Goal: Check status: Check status

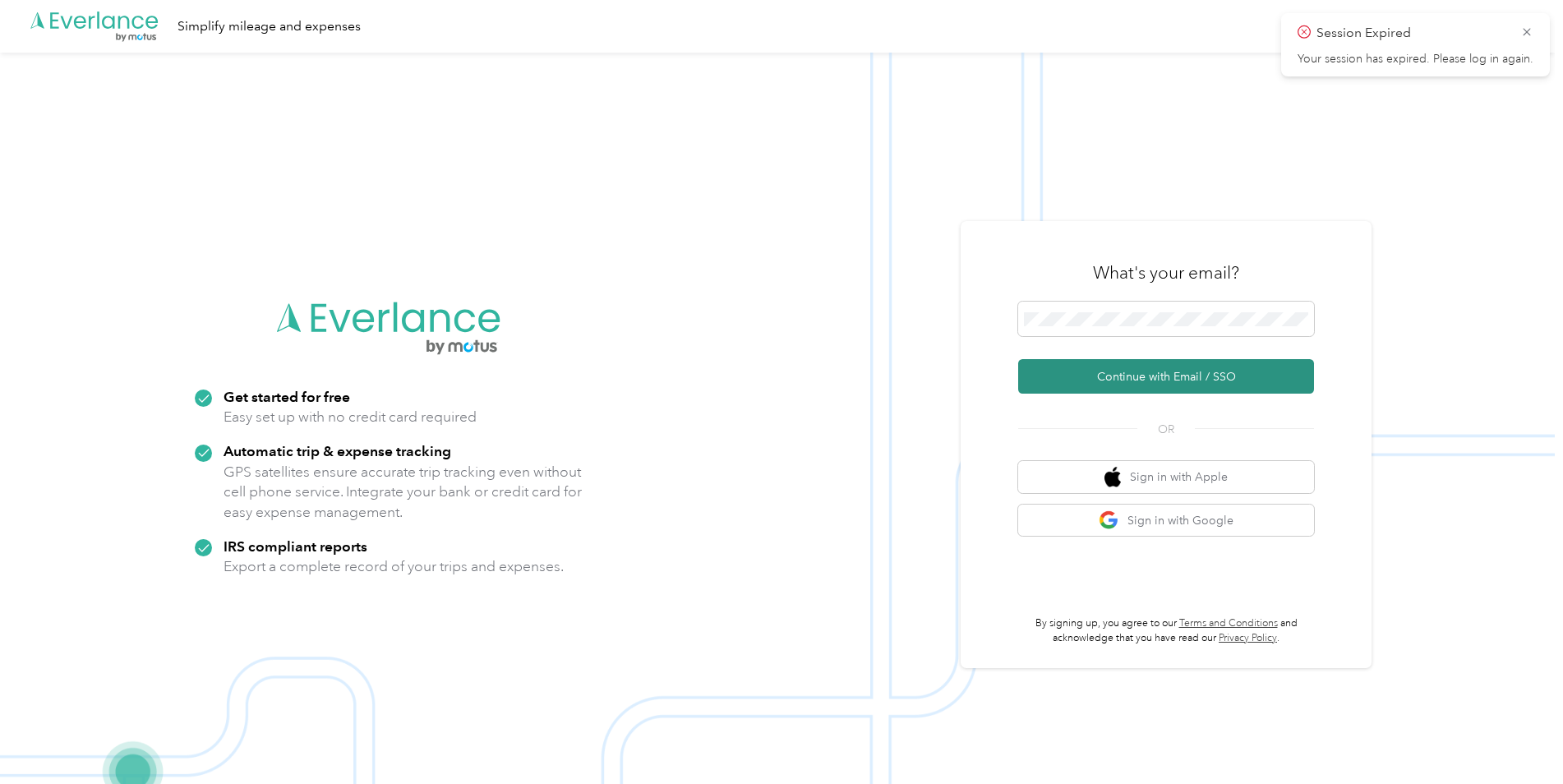
click at [1121, 377] on button "Continue with Email / SSO" at bounding box center [1166, 376] width 296 height 34
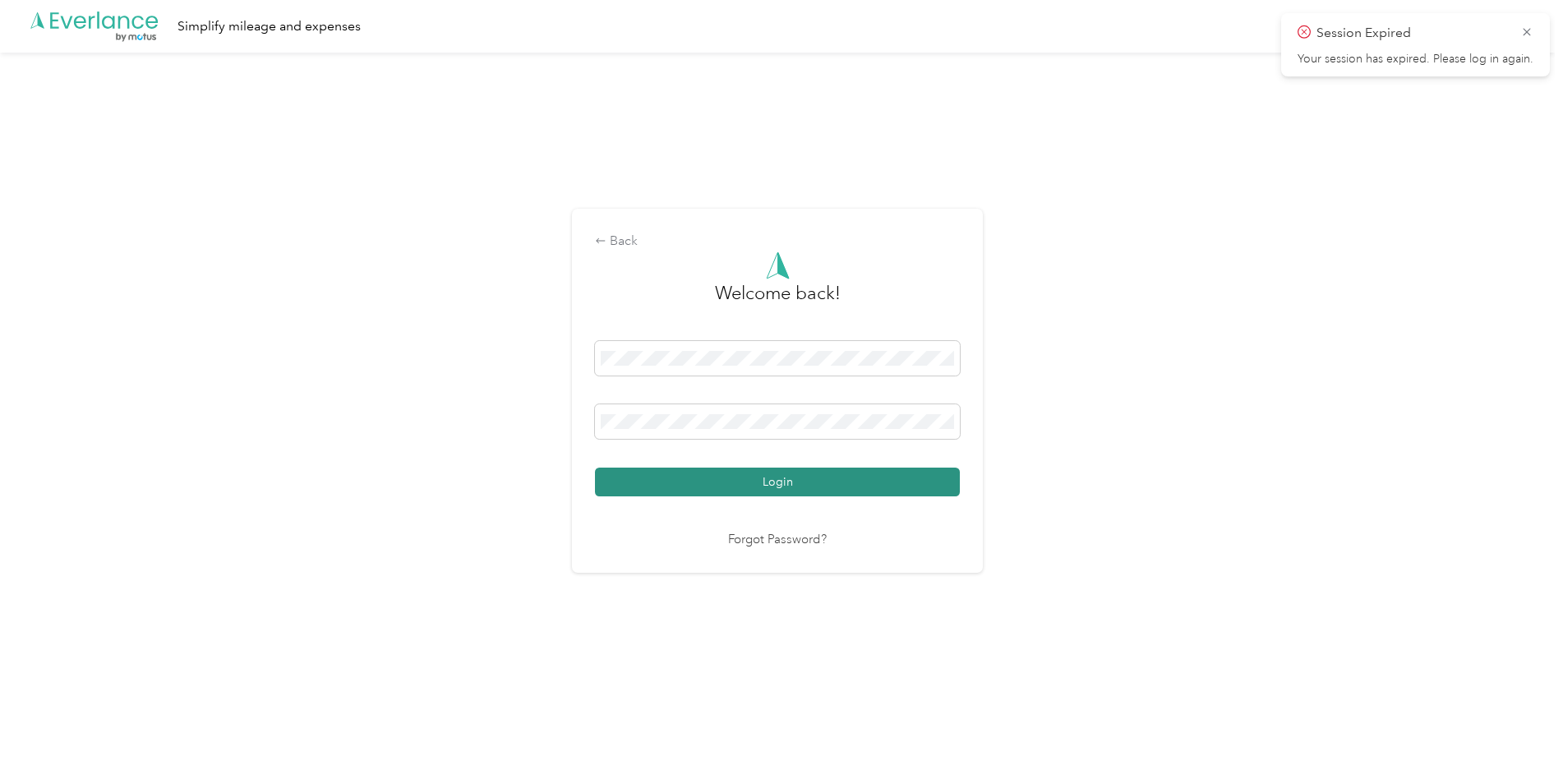
click at [712, 478] on button "Login" at bounding box center [777, 482] width 365 height 28
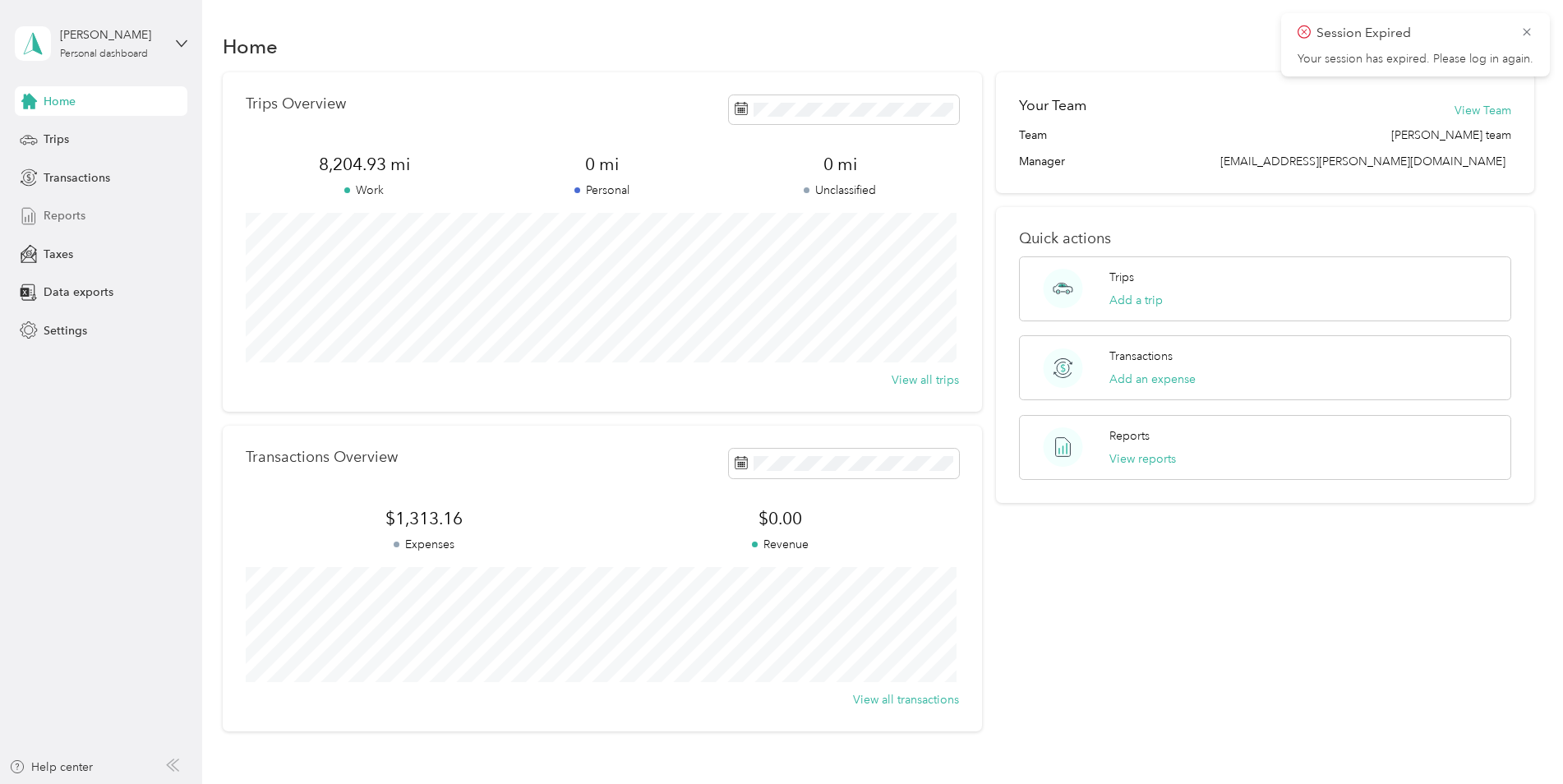
click at [75, 206] on div "Reports" at bounding box center [101, 216] width 172 height 29
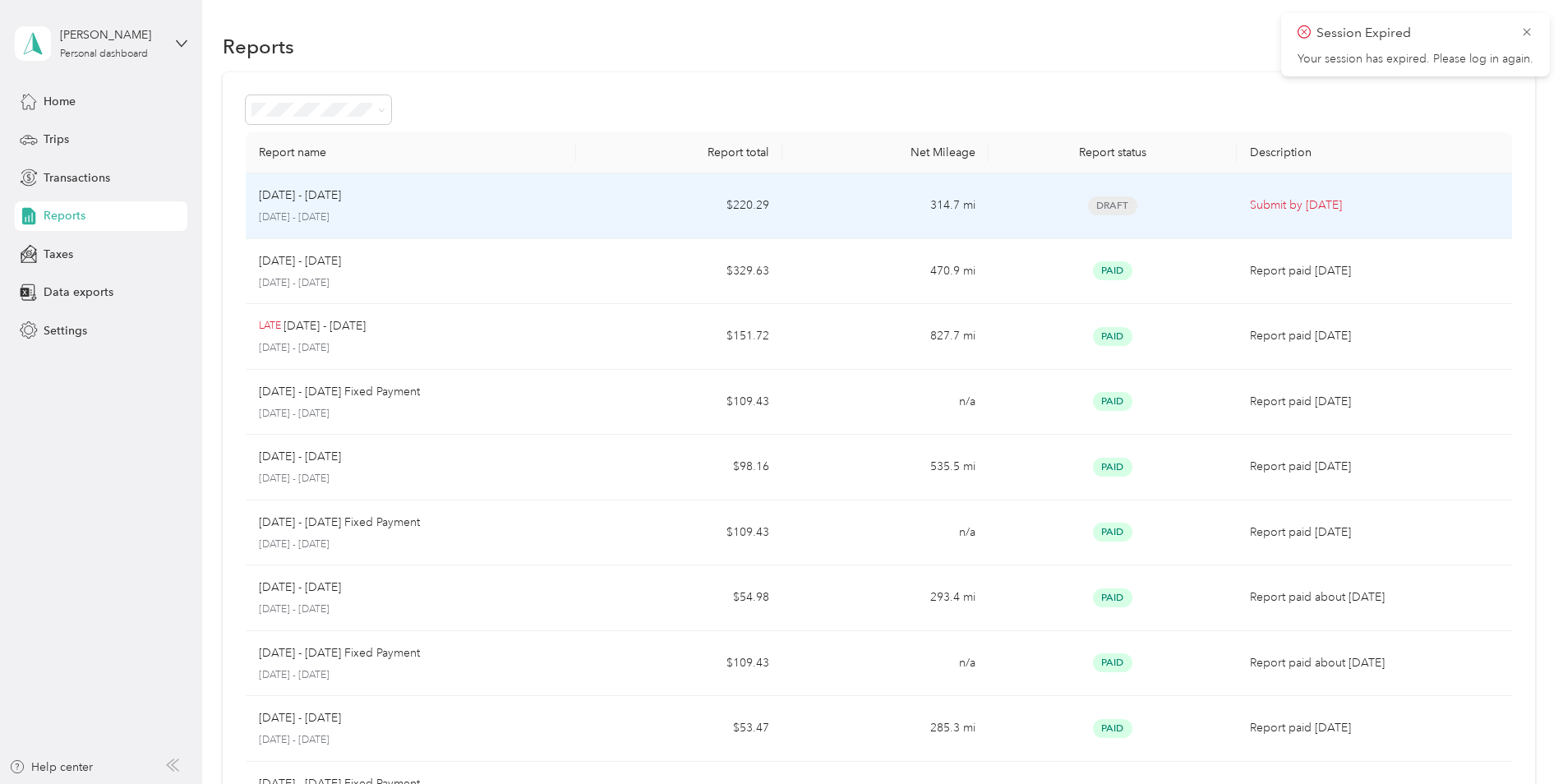
click at [460, 204] on div "[DATE] - [DATE]" at bounding box center [410, 195] width 304 height 18
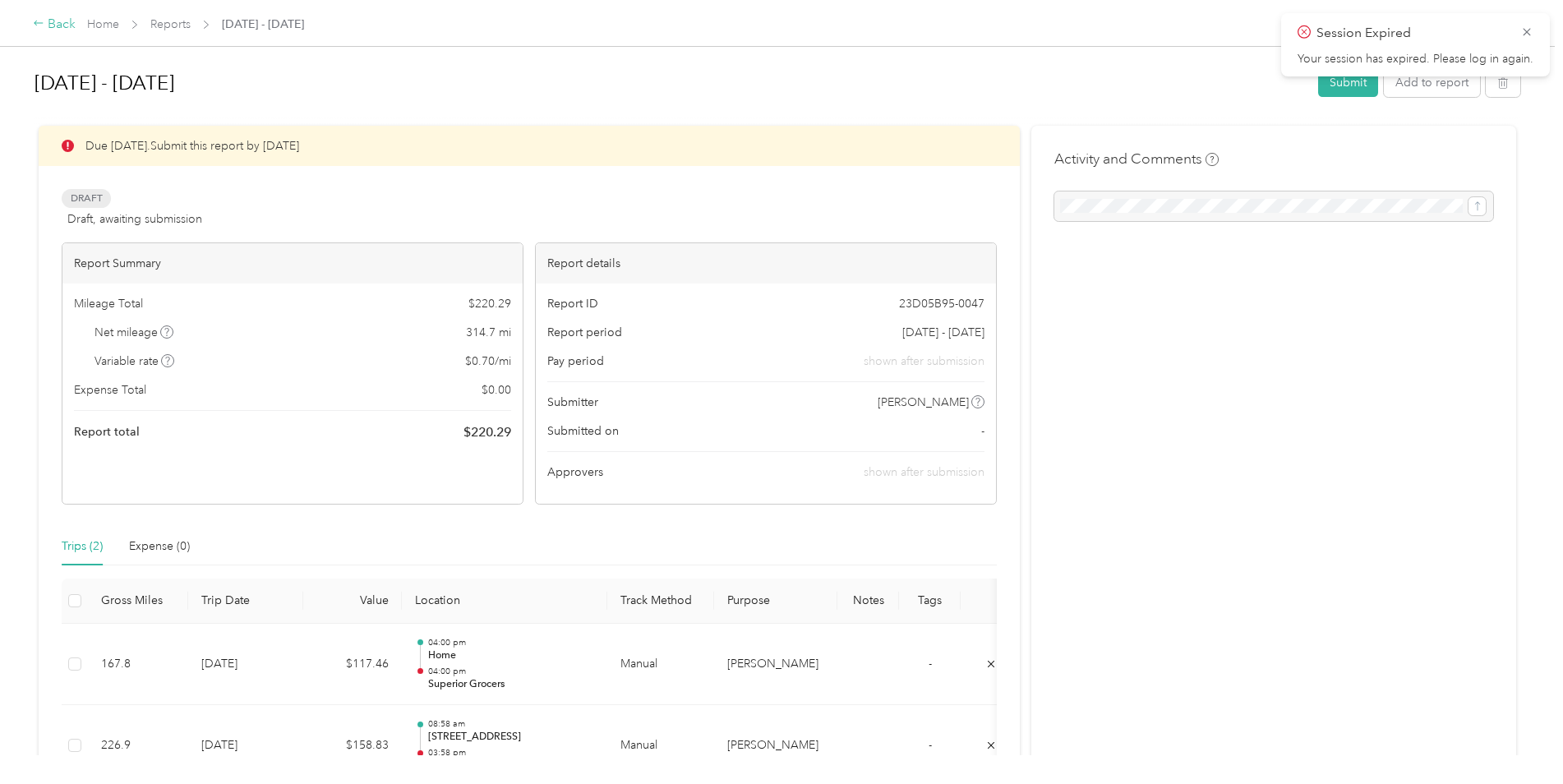
click at [45, 24] on div "Back" at bounding box center [54, 25] width 43 height 20
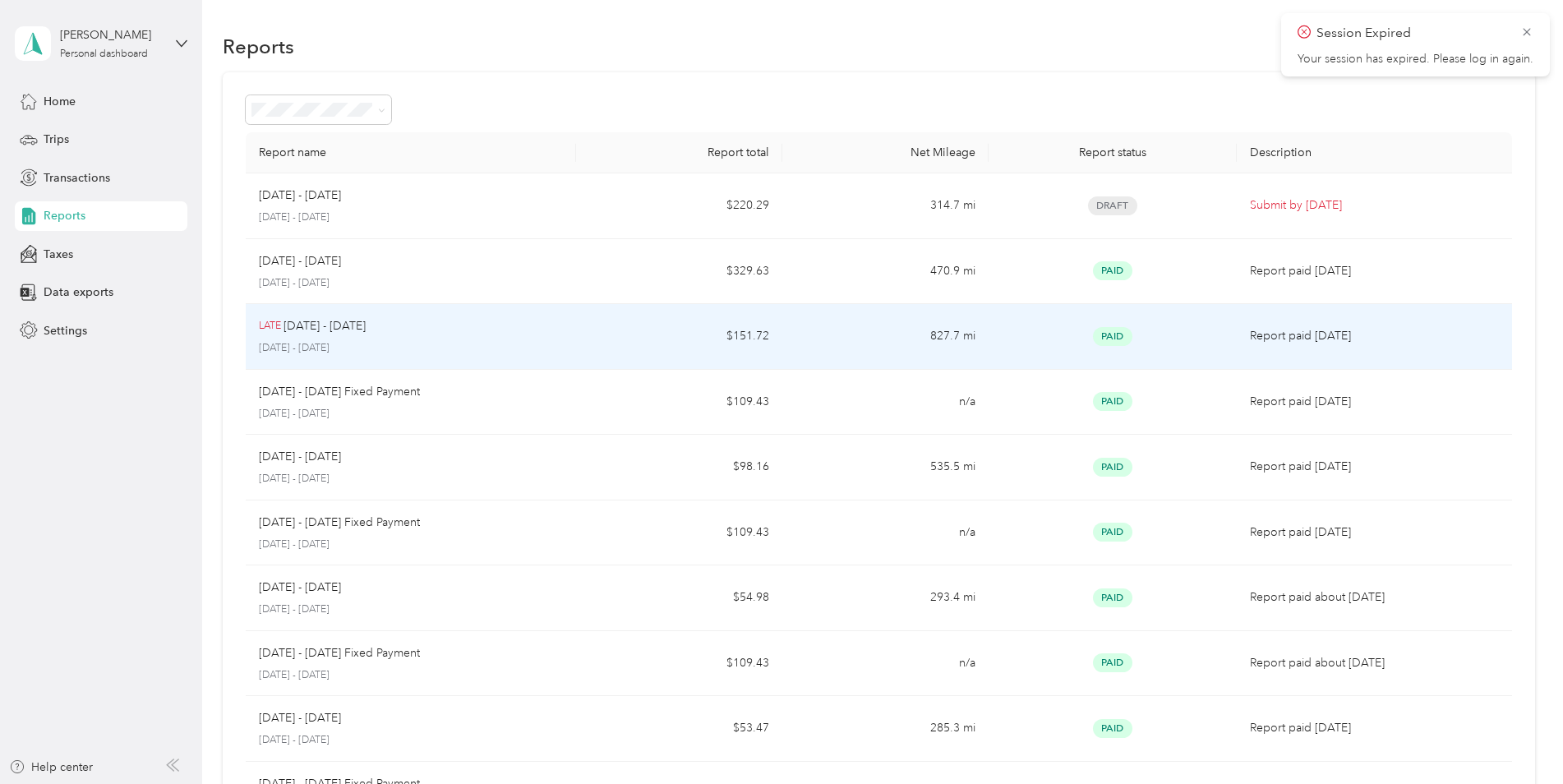
click at [503, 326] on div "LATE [DATE] - [DATE]" at bounding box center [410, 326] width 304 height 18
